Goal: Information Seeking & Learning: Learn about a topic

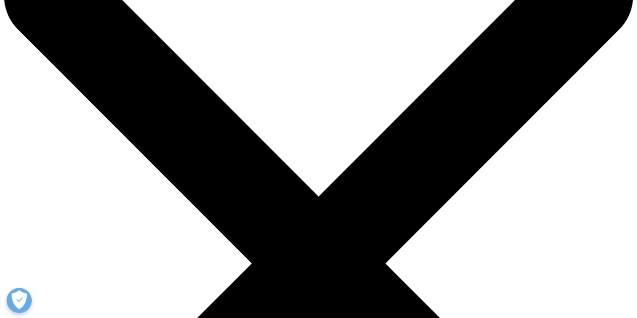
scroll to position [50, 0]
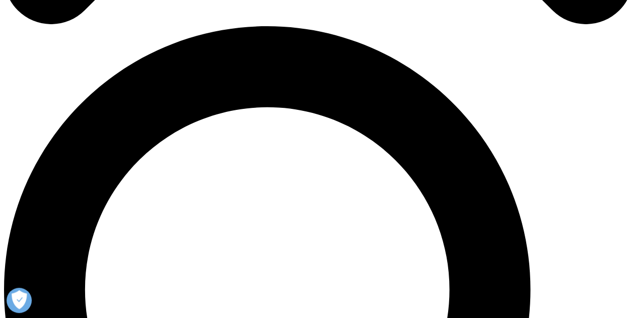
scroll to position [573, 0]
